Goal: Task Accomplishment & Management: Manage account settings

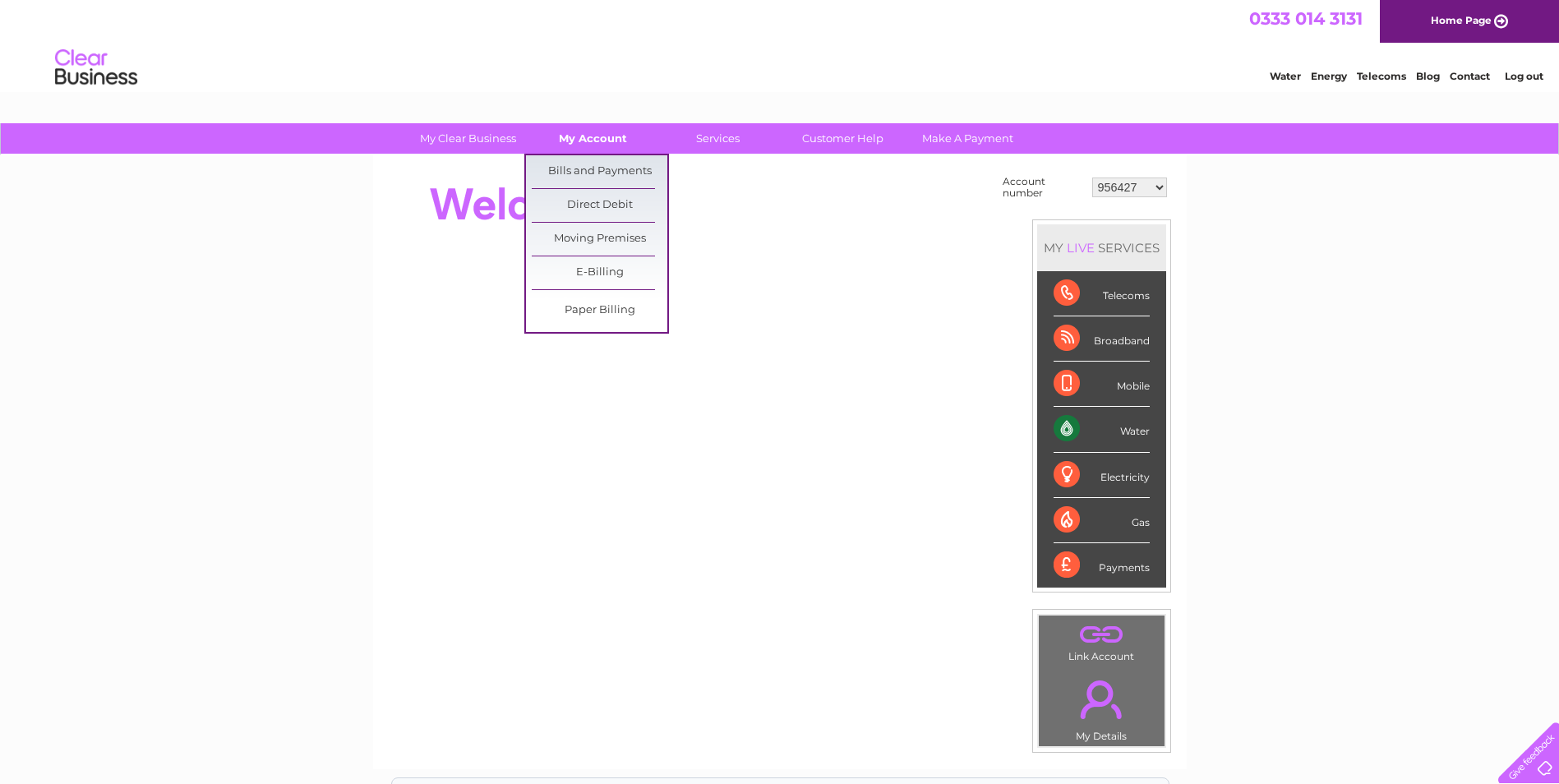
click at [592, 140] on link "My Account" at bounding box center [593, 139] width 135 height 30
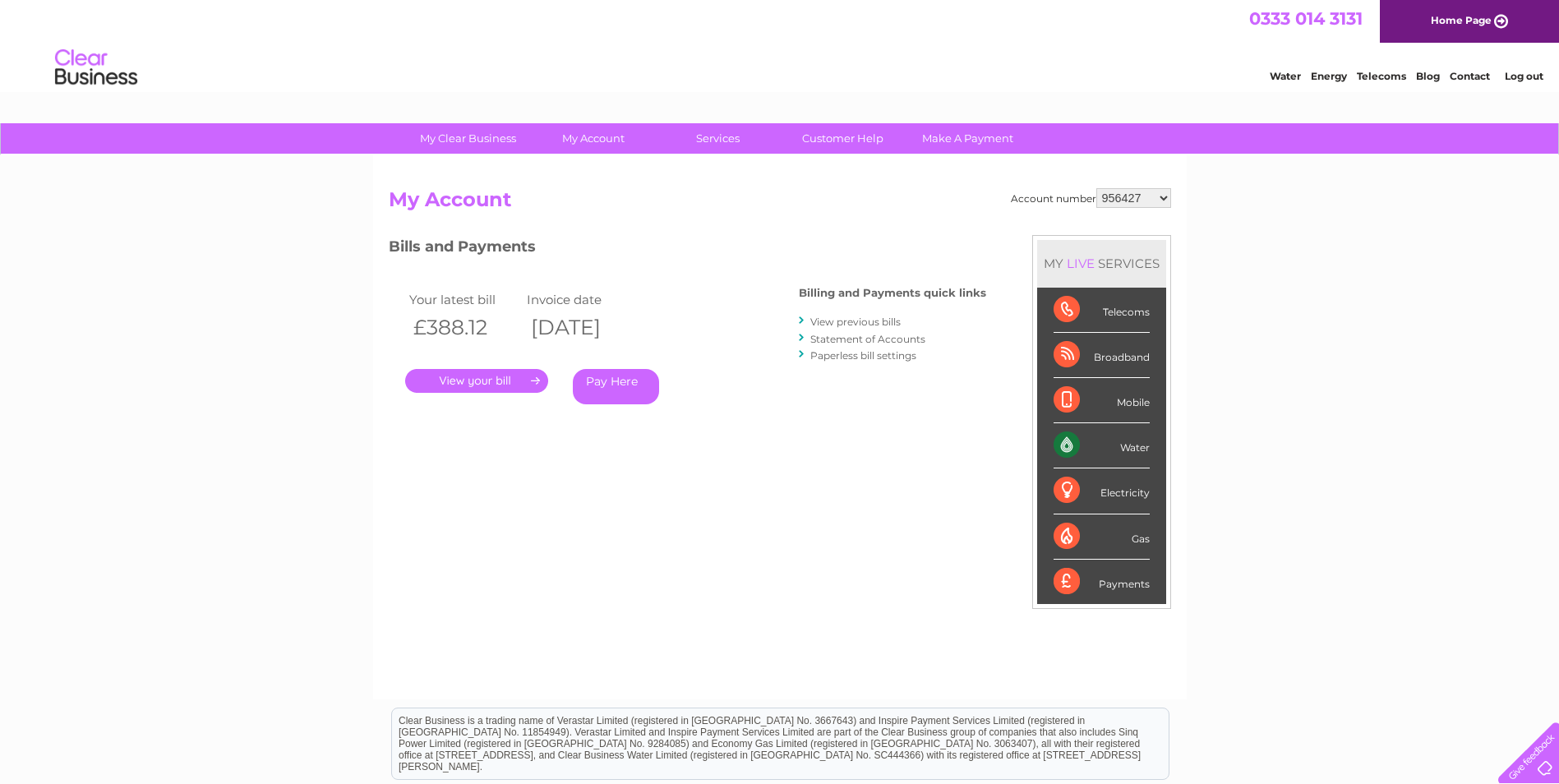
click at [1161, 201] on select "956427 958162 958169 971610 981204 1104268 1111896 1116366 1131685 30310682" at bounding box center [1134, 198] width 75 height 20
select select "1111896"
click at [1096, 188] on select "956427 958162 958169 971610 981204 1104268 1111896 1116366 1131685 30310682" at bounding box center [1134, 198] width 75 height 20
click at [463, 381] on link "." at bounding box center [476, 381] width 143 height 24
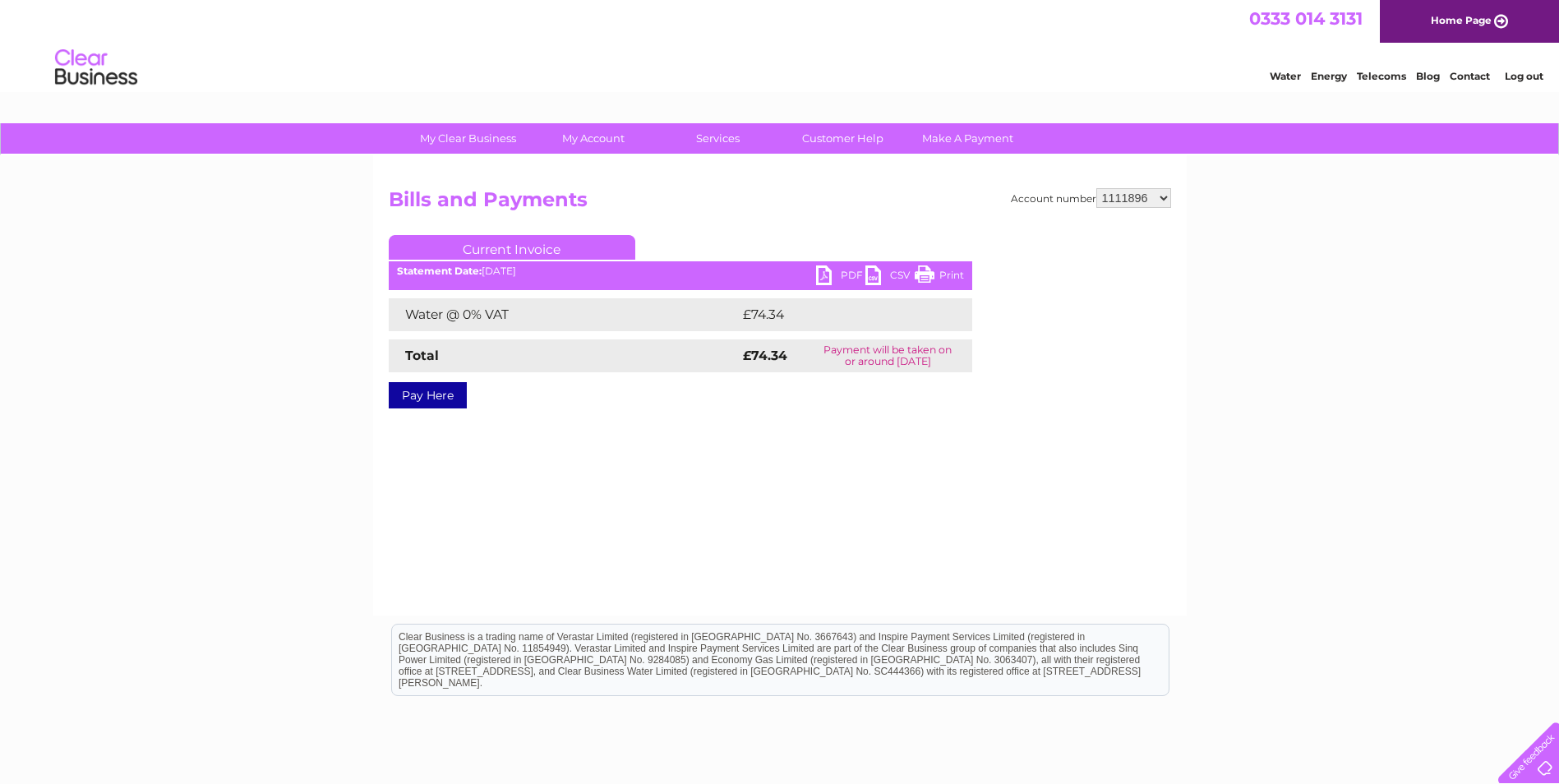
drag, startPoint x: 175, startPoint y: 219, endPoint x: 175, endPoint y: 205, distance: 14.0
click at [175, 205] on div "My Clear Business Login Details My Details My Preferences Link Account My Accou…" at bounding box center [779, 510] width 1559 height 773
